Goal: Task Accomplishment & Management: Manage account settings

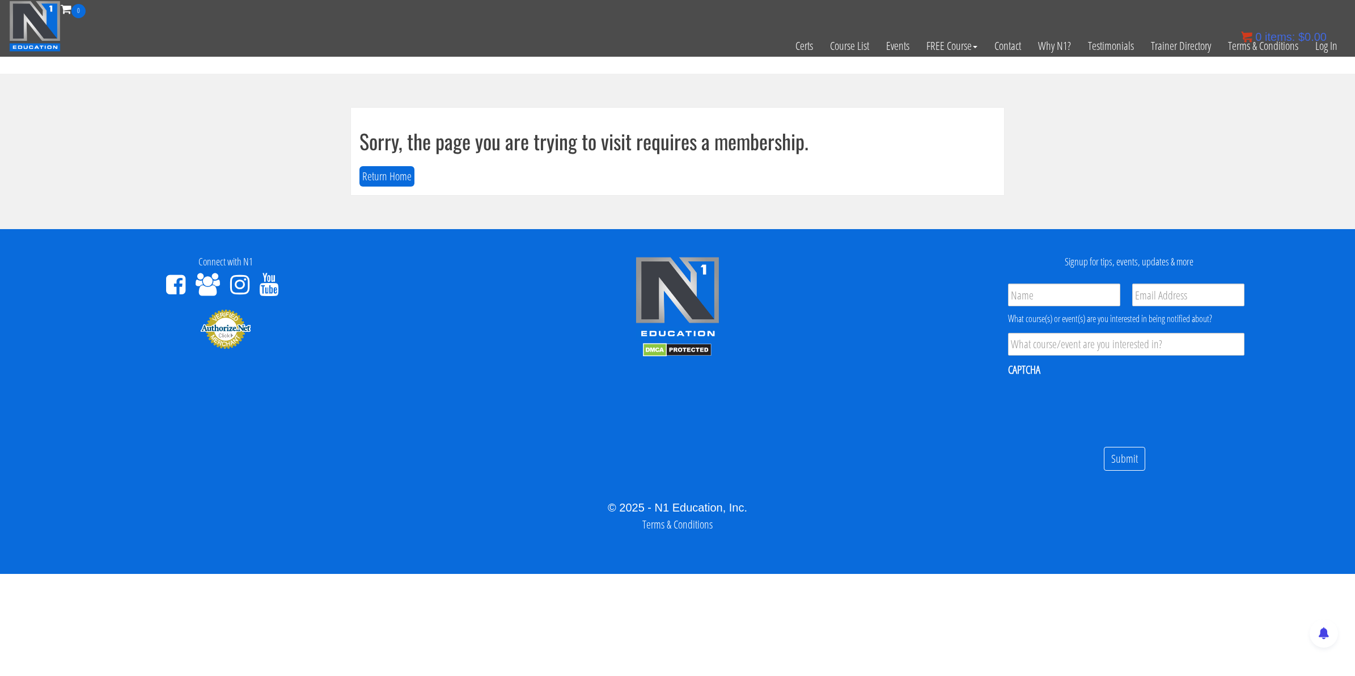
click at [1316, 44] on div "0 items: $ 0.00" at bounding box center [1284, 36] width 86 height 17
click at [1321, 49] on link "Log In" at bounding box center [1326, 46] width 39 height 56
click at [392, 180] on button "Return Home" at bounding box center [386, 176] width 55 height 21
click at [1325, 48] on link "Log In" at bounding box center [1326, 46] width 39 height 56
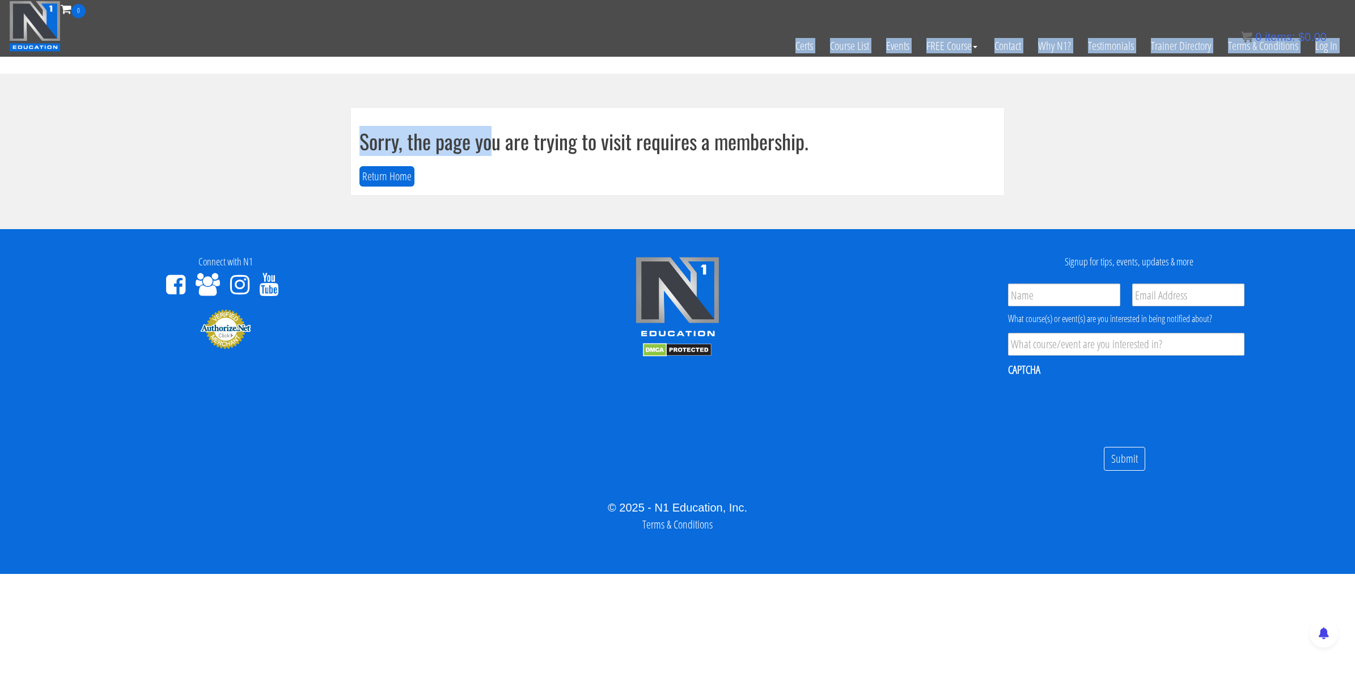
drag, startPoint x: 495, startPoint y: 64, endPoint x: 489, endPoint y: 54, distance: 12.0
click at [489, 54] on div "Skip to content Toggle navigation 0 Certs Course List Events FREE Course Course…" at bounding box center [677, 287] width 1355 height 574
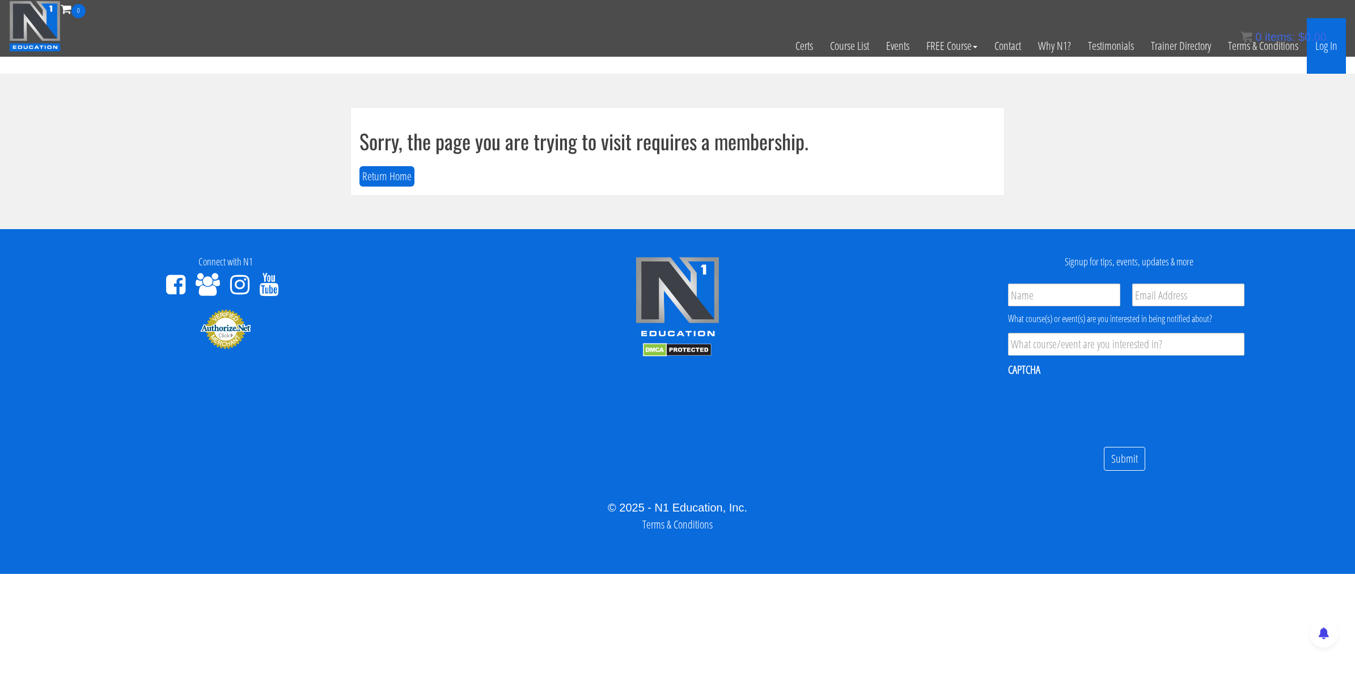
click at [1314, 49] on link "Log In" at bounding box center [1326, 46] width 39 height 56
click at [1333, 48] on link "Log In" at bounding box center [1326, 46] width 39 height 56
